Goal: Information Seeking & Learning: Learn about a topic

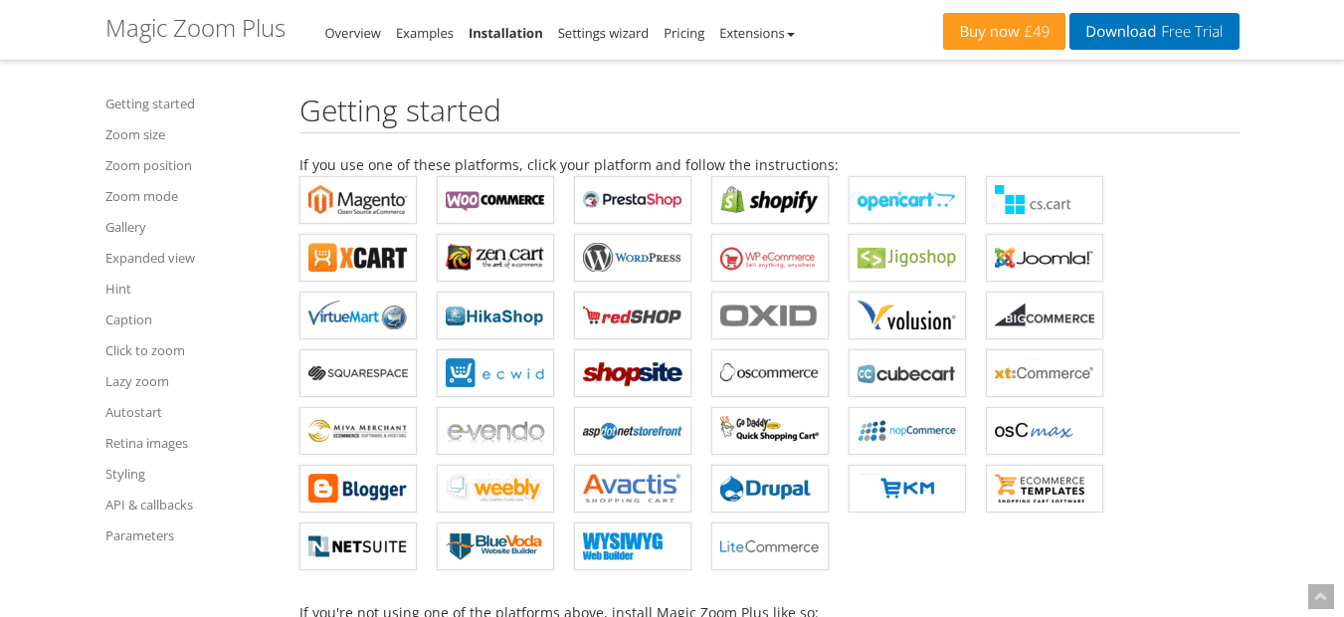
scroll to position [716, 0]
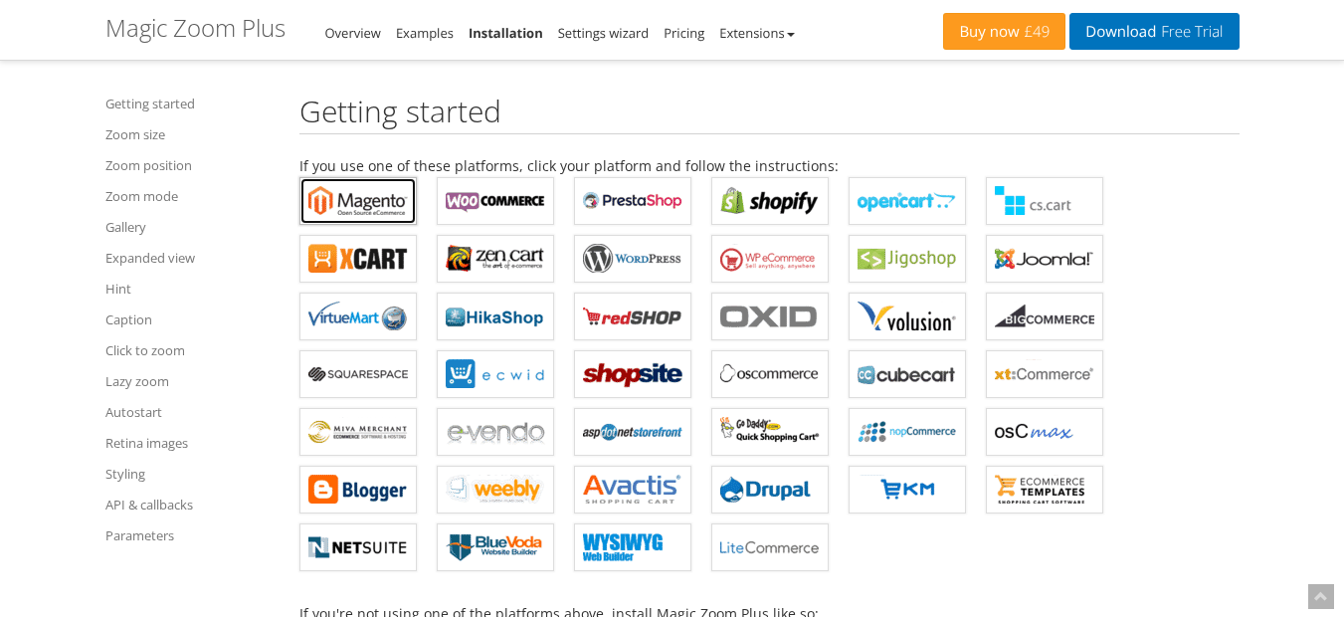
click at [381, 210] on b "Magic Zoom Plus for Magento" at bounding box center [358, 201] width 100 height 30
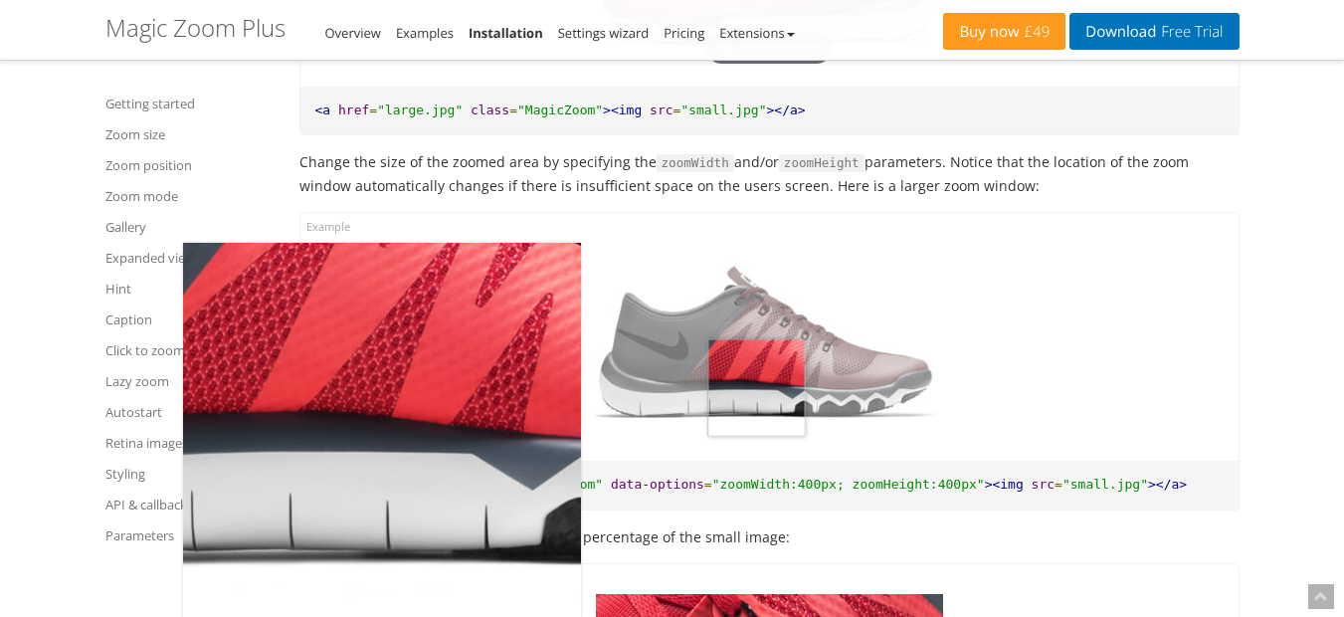
scroll to position [2149, 0]
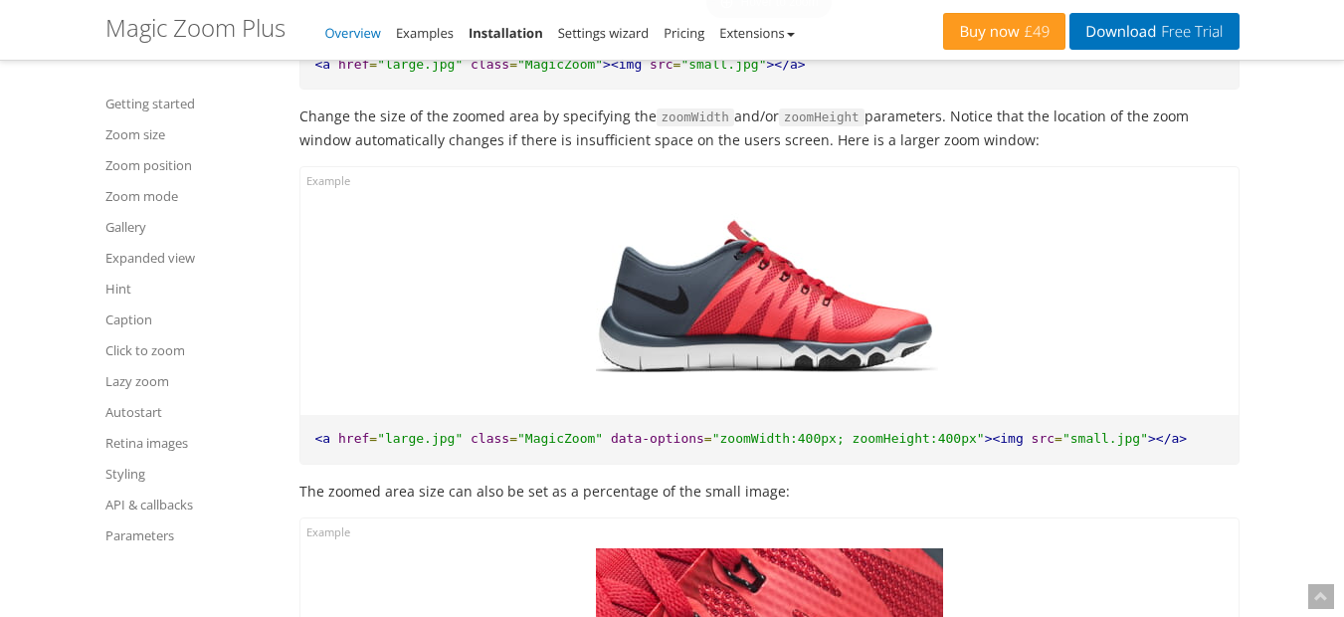
click at [342, 25] on link "Overview" at bounding box center [353, 33] width 56 height 18
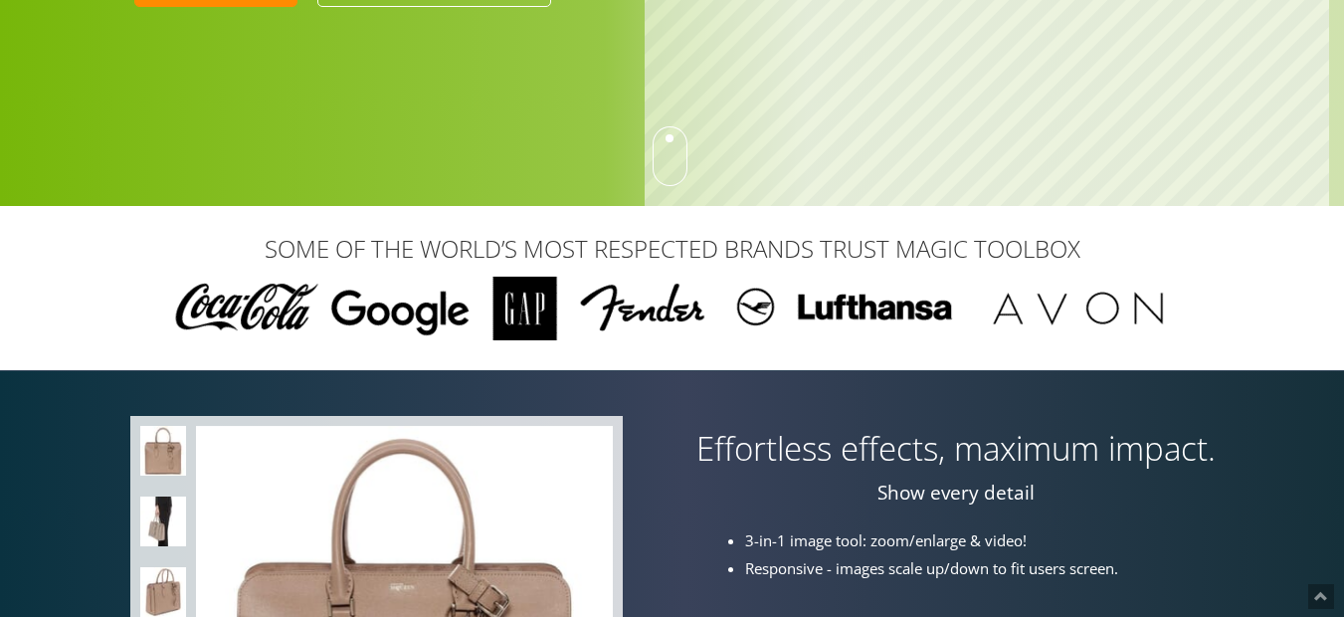
scroll to position [478, 0]
